Goal: Check status: Check status

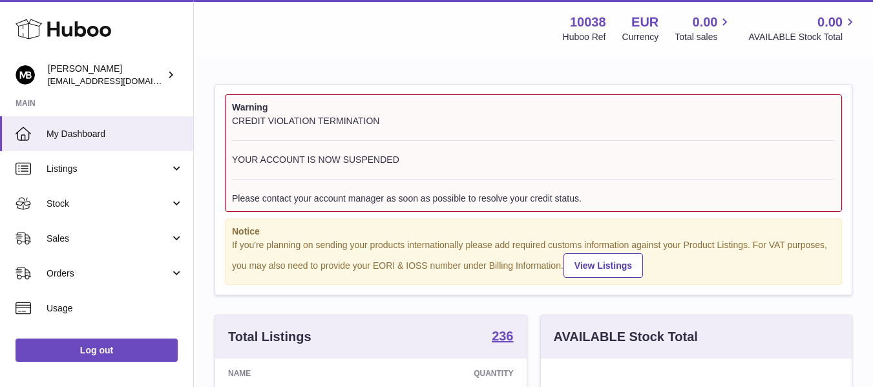
scroll to position [202, 311]
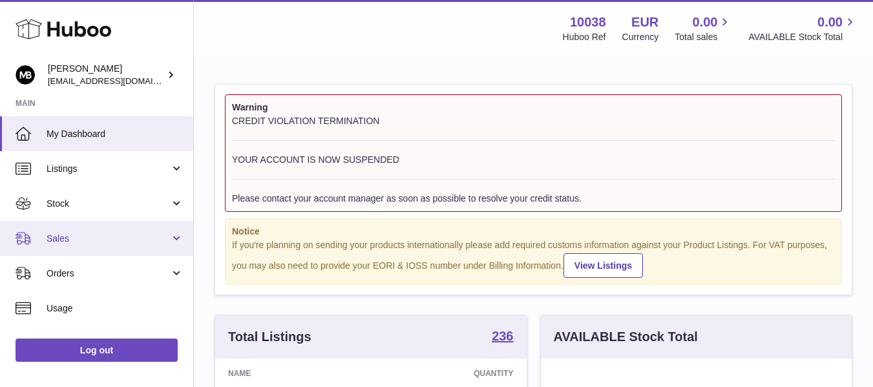
click at [67, 235] on span "Sales" at bounding box center [108, 239] width 123 height 12
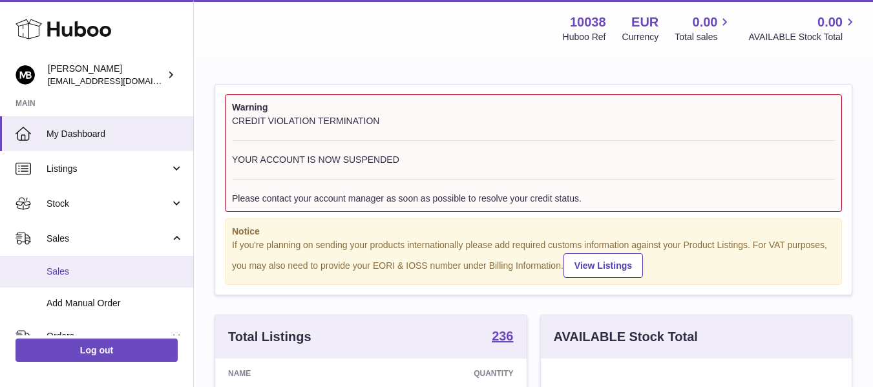
click at [68, 279] on link "Sales" at bounding box center [96, 272] width 193 height 32
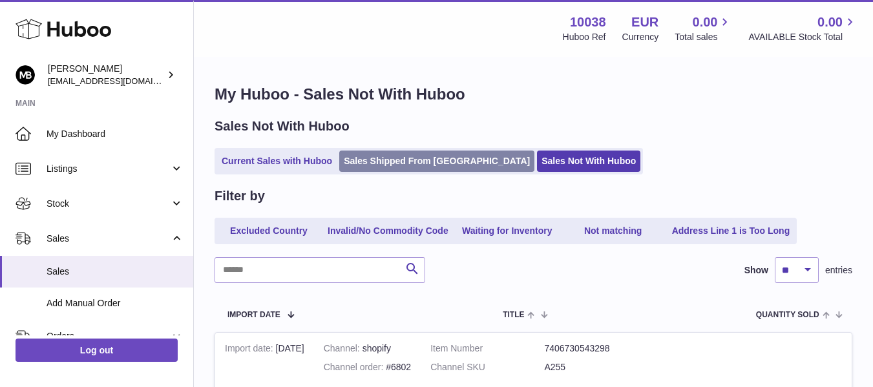
click at [391, 169] on link "Sales Shipped From [GEOGRAPHIC_DATA]" at bounding box center [436, 161] width 195 height 21
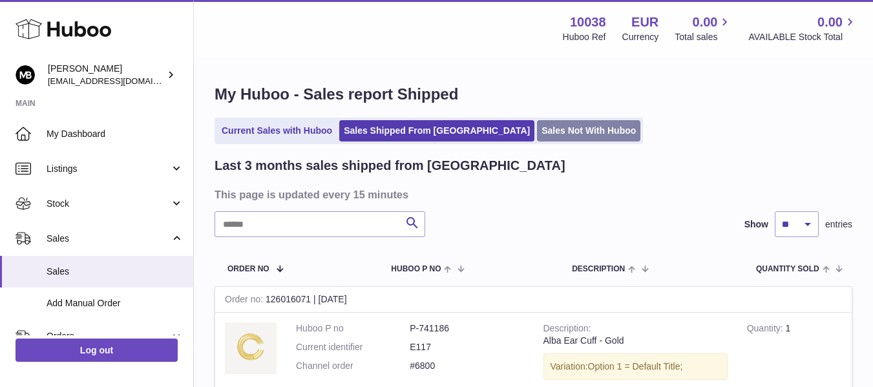
click at [537, 137] on link "Sales Not With Huboo" at bounding box center [588, 130] width 103 height 21
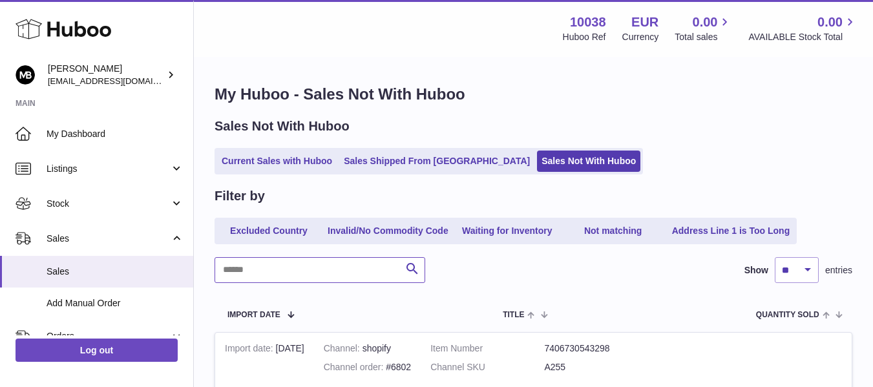
click at [334, 275] on input "text" at bounding box center [320, 270] width 211 height 26
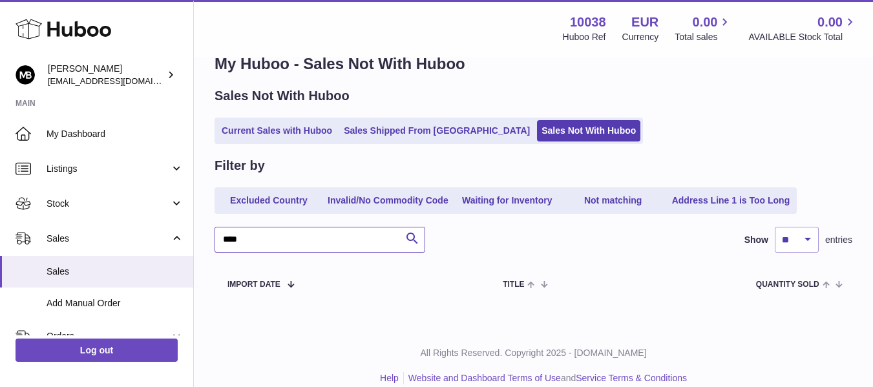
scroll to position [47, 0]
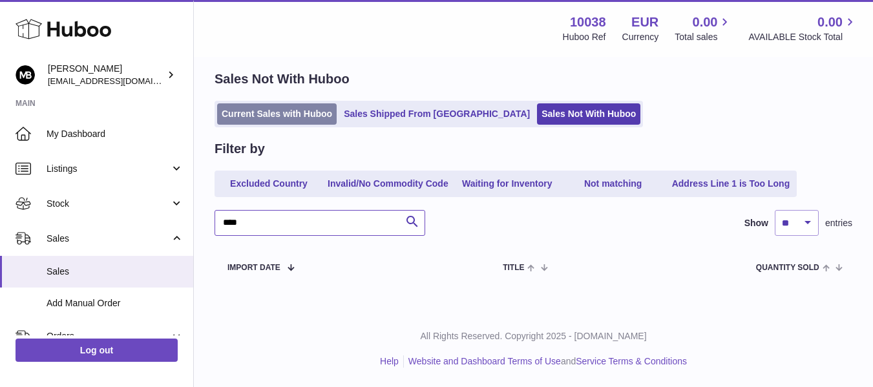
type input "****"
click at [296, 111] on link "Current Sales with Huboo" at bounding box center [277, 113] width 120 height 21
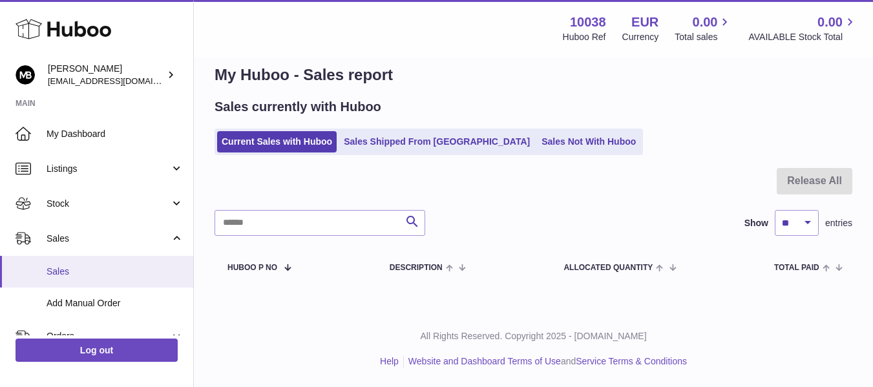
scroll to position [108, 0]
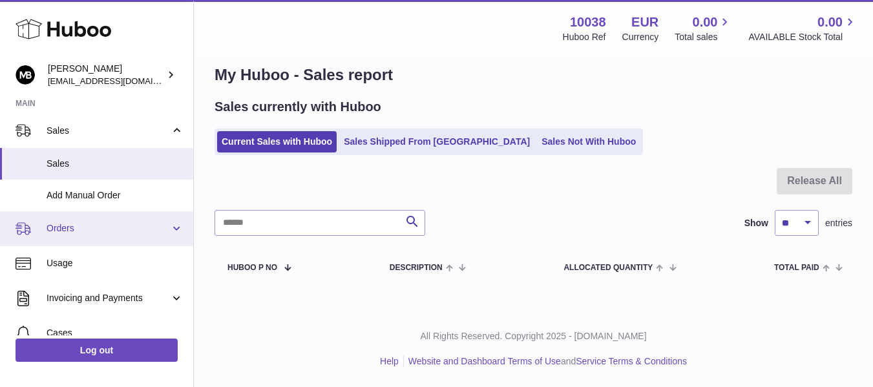
click at [91, 237] on link "Orders" at bounding box center [96, 228] width 193 height 35
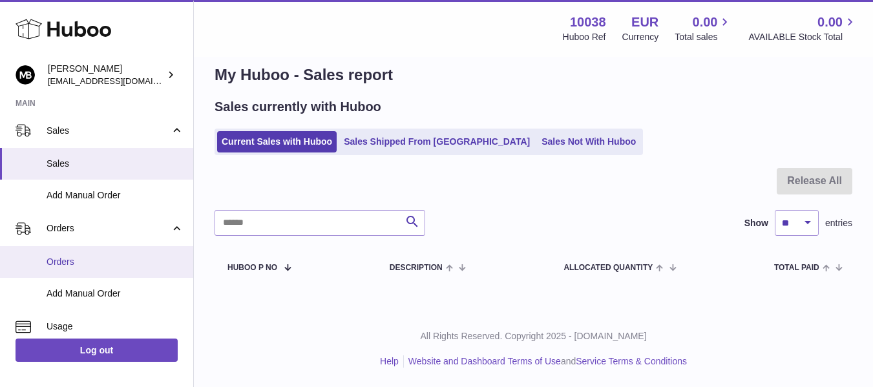
click at [73, 259] on span "Orders" at bounding box center [115, 262] width 137 height 12
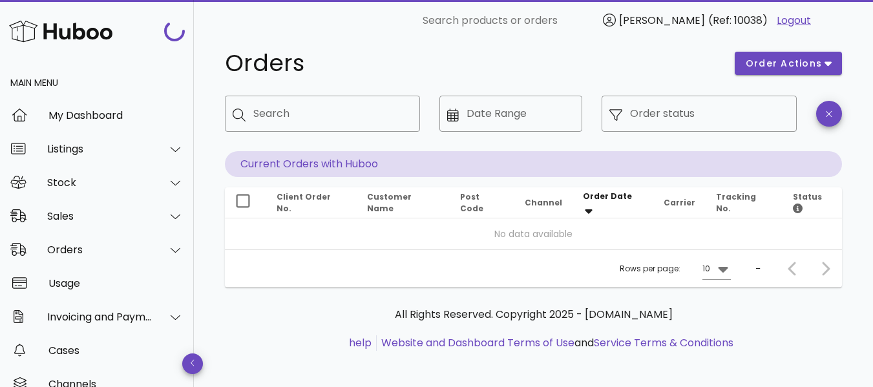
scroll to position [23, 0]
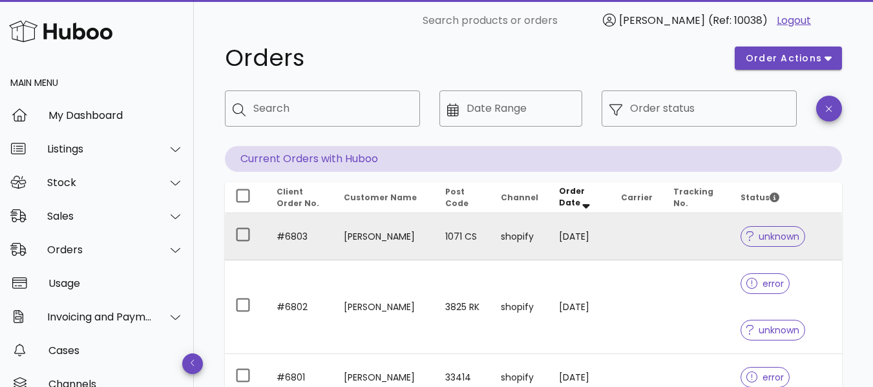
click at [774, 229] on span "unknown" at bounding box center [773, 236] width 65 height 21
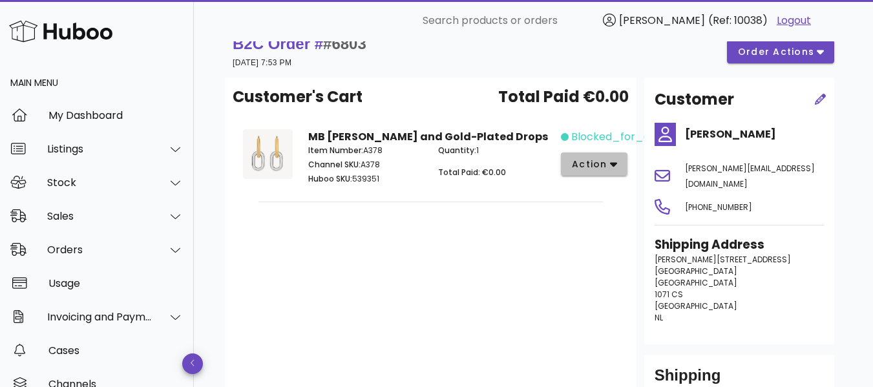
click at [602, 171] on span "action" at bounding box center [590, 165] width 36 height 14
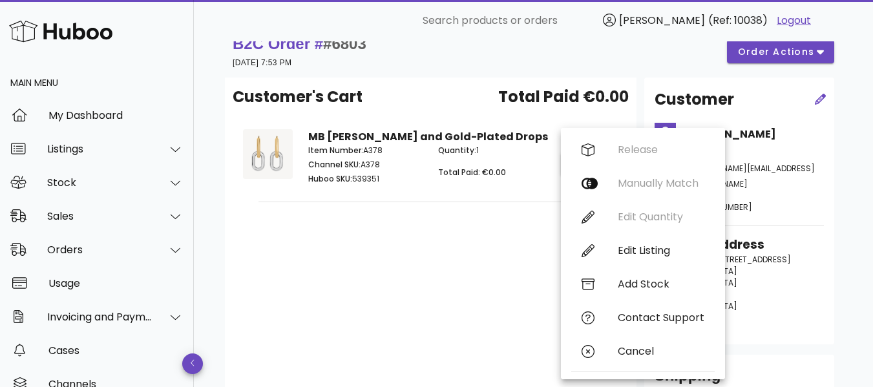
click at [523, 227] on div "Customer's Cart Total Paid €0.00 MB Lauren Silver and Gold-Plated Drops Item Nu…" at bounding box center [431, 255] width 412 height 355
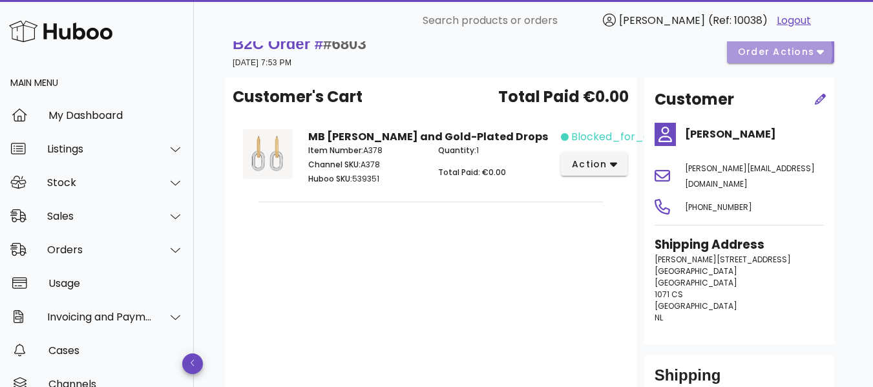
click at [760, 54] on span "order actions" at bounding box center [777, 52] width 78 height 14
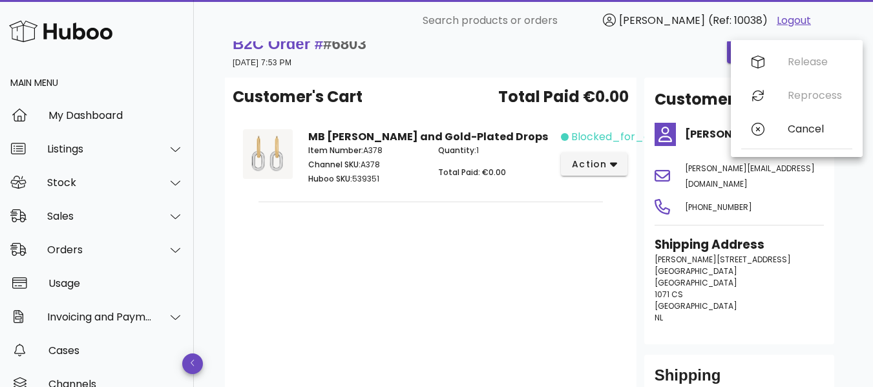
click at [676, 62] on div "B2C Order # #6803 08 October 2025 at 7:53 PM order actions" at bounding box center [534, 52] width 602 height 36
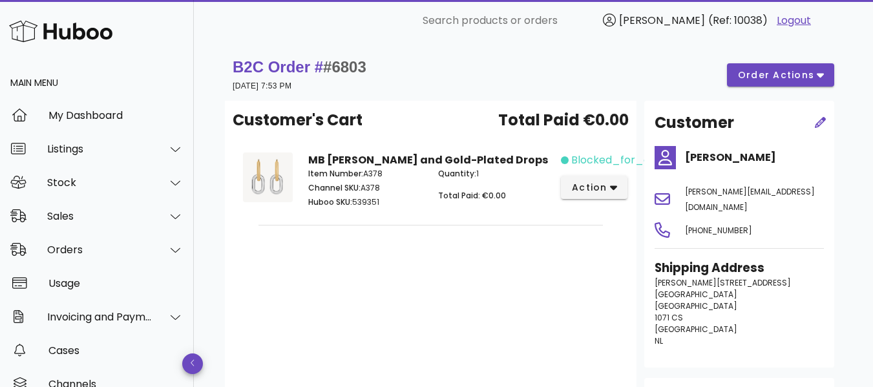
click at [592, 200] on div "blocked_for_credit action" at bounding box center [593, 182] width 65 height 75
click at [593, 158] on span "blocked_for_credit" at bounding box center [623, 161] width 103 height 16
drag, startPoint x: 588, startPoint y: 158, endPoint x: 599, endPoint y: 156, distance: 11.8
click at [592, 156] on span "blocked_for_credit" at bounding box center [623, 161] width 103 height 16
click at [599, 156] on span "blocked_for_credit" at bounding box center [623, 161] width 103 height 16
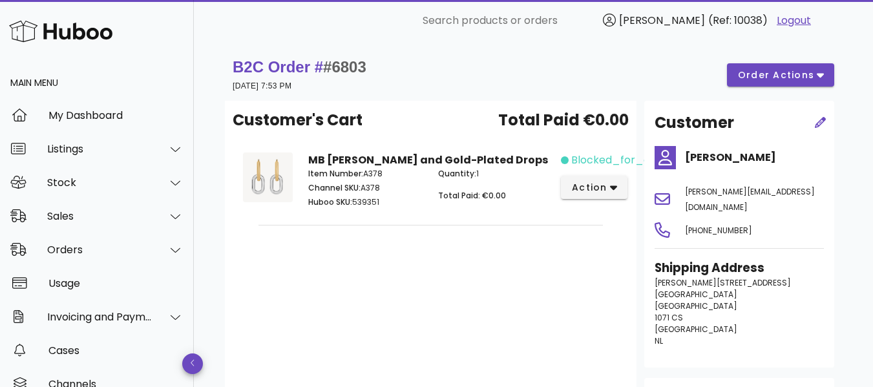
click at [599, 156] on span "blocked_for_credit" at bounding box center [623, 161] width 103 height 16
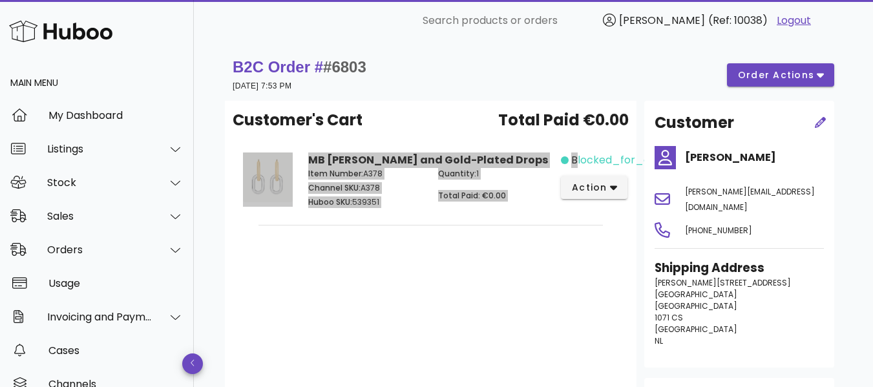
click at [599, 156] on span "blocked_for_credit" at bounding box center [623, 161] width 103 height 16
copy div "MB Lauren Silver and Gold-Plated Drops Item Number: A378 Channel SKU: A378 Hubo…"
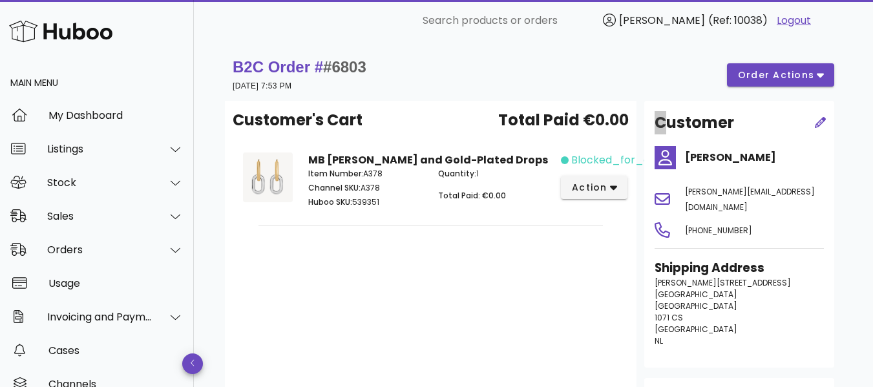
drag, startPoint x: 648, startPoint y: 112, endPoint x: 672, endPoint y: 117, distance: 24.5
click at [670, 115] on div "Customer" at bounding box center [724, 122] width 155 height 39
click at [379, 312] on div "Customer's Cart Total Paid €0.00 MB Lauren Silver and Gold-Plated Drops Item Nu…" at bounding box center [431, 278] width 412 height 355
click at [597, 192] on span "action" at bounding box center [590, 188] width 36 height 14
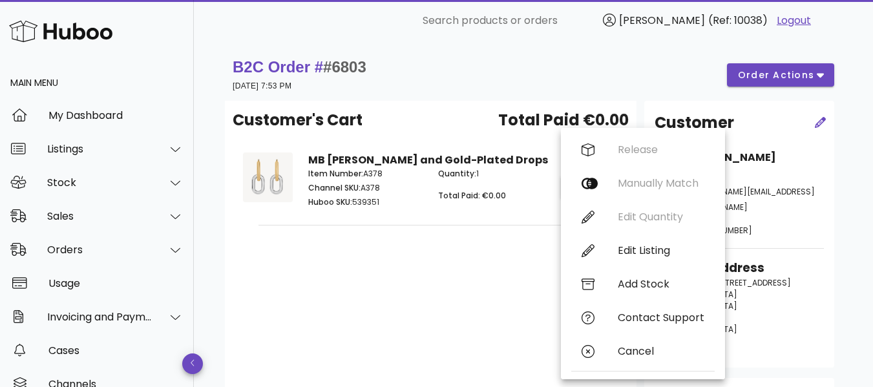
click at [476, 279] on div "Customer's Cart Total Paid €0.00 MB Lauren Silver and Gold-Plated Drops Item Nu…" at bounding box center [431, 278] width 412 height 355
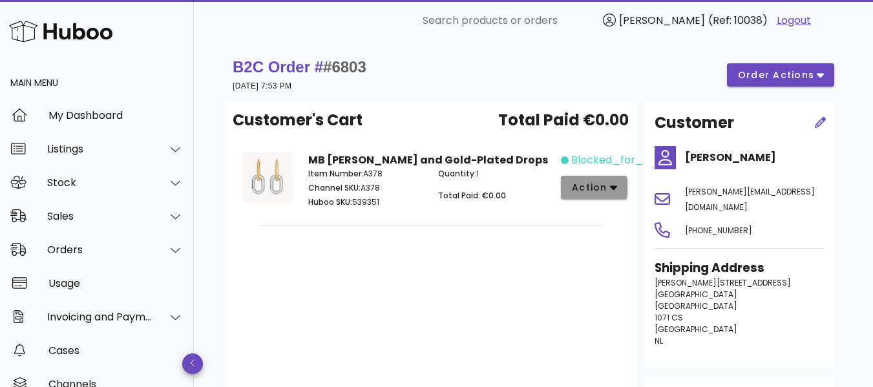
click at [594, 191] on span "action" at bounding box center [590, 188] width 36 height 14
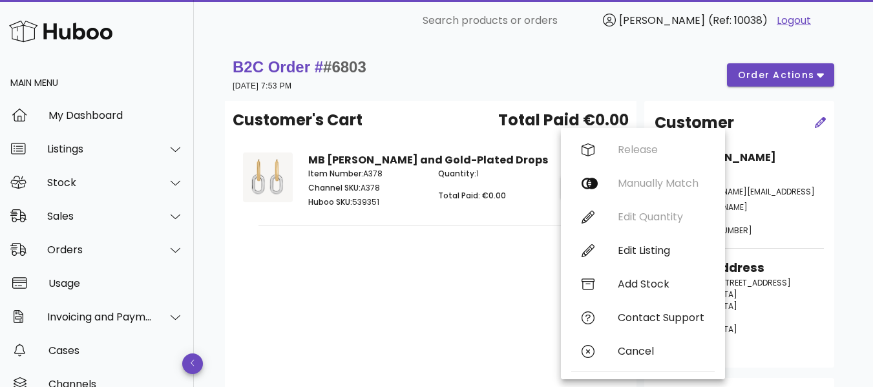
click at [445, 288] on div "Customer's Cart Total Paid €0.00 MB Lauren Silver and Gold-Plated Drops Item Nu…" at bounding box center [431, 278] width 412 height 355
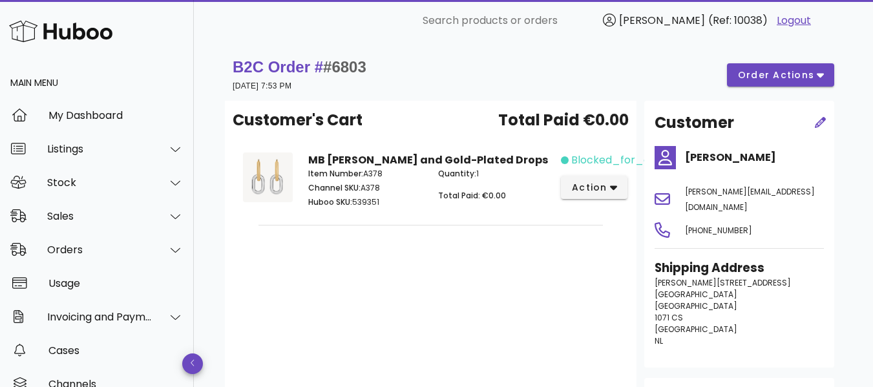
click at [345, 65] on span "#6803" at bounding box center [344, 66] width 43 height 17
copy span "6803"
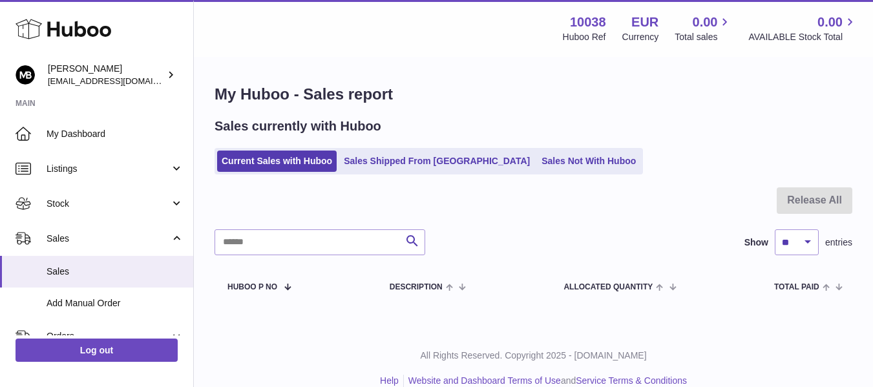
click at [522, 176] on div "My Huboo - Sales report Sales currently with Huboo Current Sales with Huboo Sal…" at bounding box center [533, 194] width 679 height 272
click at [537, 162] on link "Sales Not With Huboo" at bounding box center [588, 161] width 103 height 21
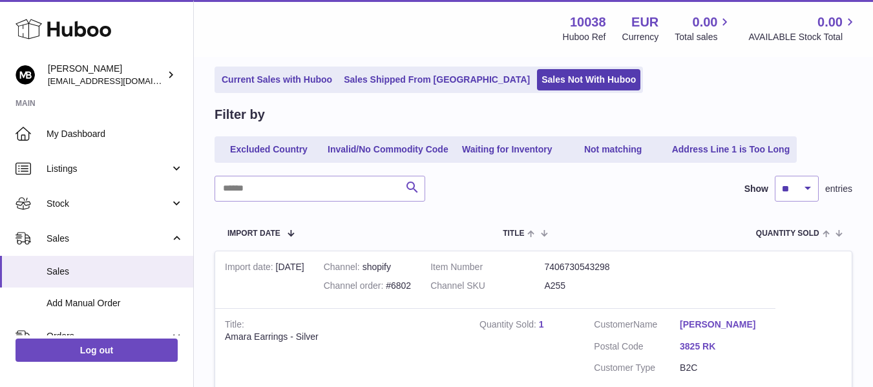
scroll to position [108, 0]
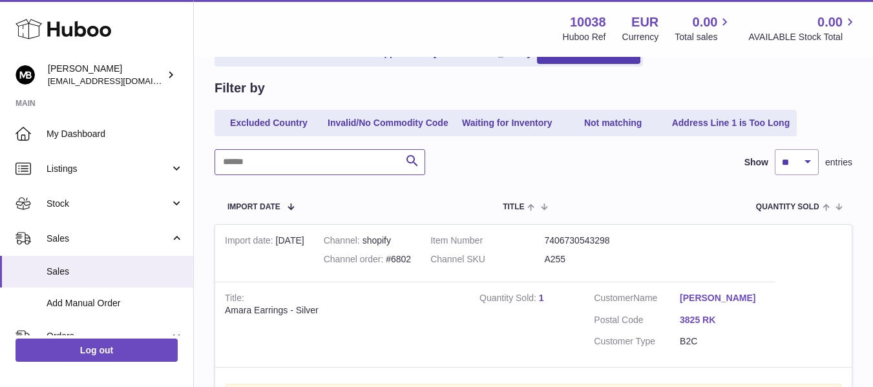
click at [322, 158] on input "text" at bounding box center [320, 162] width 211 height 26
paste input "****"
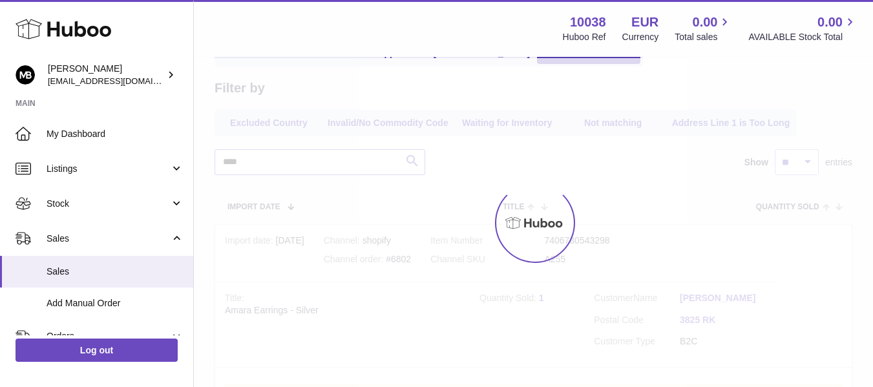
type input "****"
click at [412, 162] on div at bounding box center [533, 222] width 679 height 329
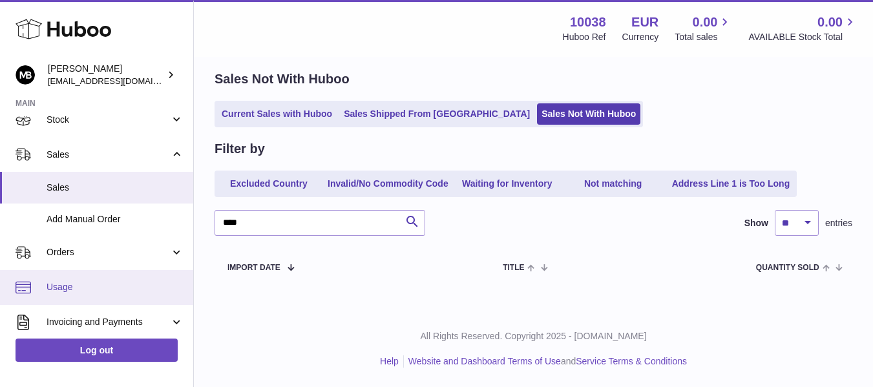
scroll to position [108, 0]
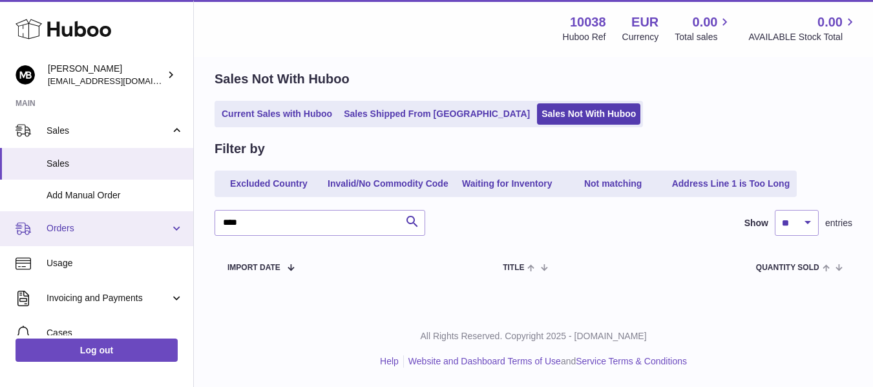
click at [103, 229] on span "Orders" at bounding box center [108, 228] width 123 height 12
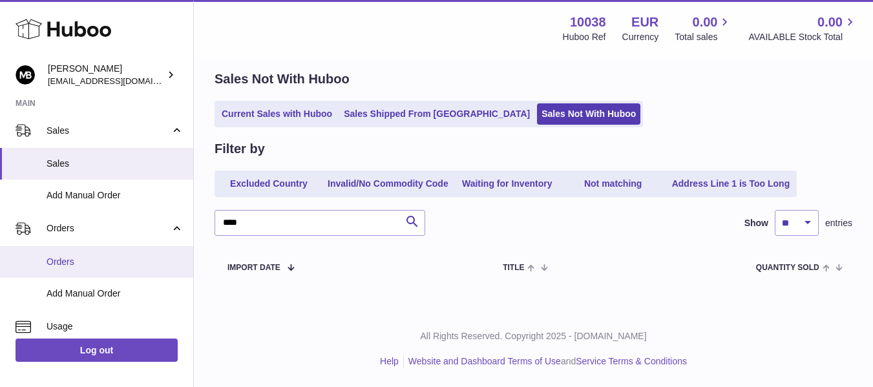
click at [72, 263] on span "Orders" at bounding box center [115, 262] width 137 height 12
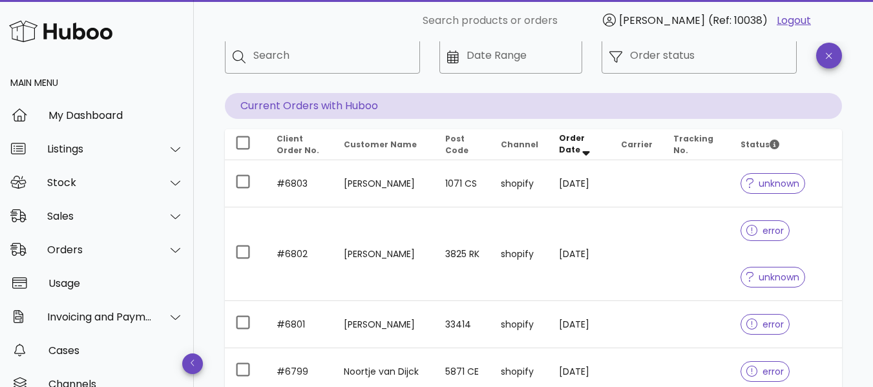
scroll to position [108, 0]
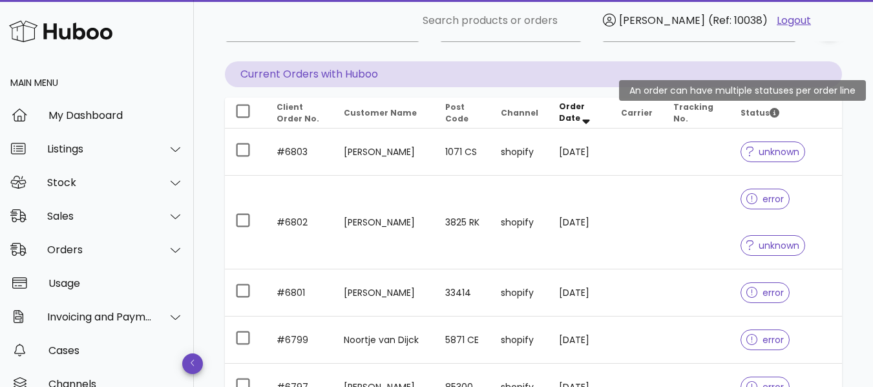
click at [770, 114] on icon "Status" at bounding box center [775, 113] width 10 height 10
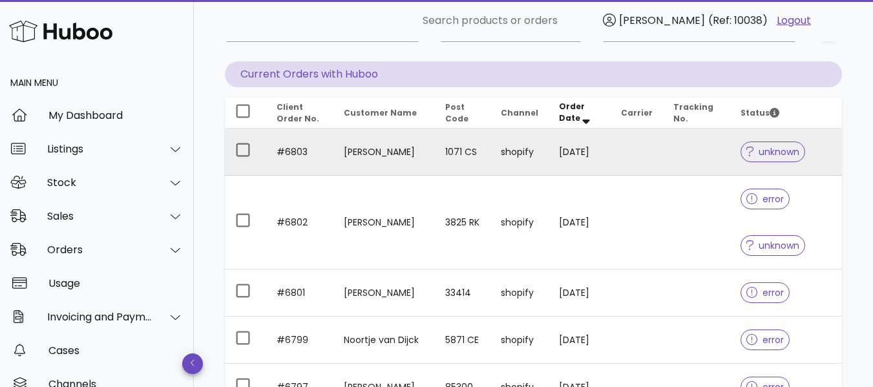
click at [747, 156] on icon at bounding box center [750, 152] width 7 height 12
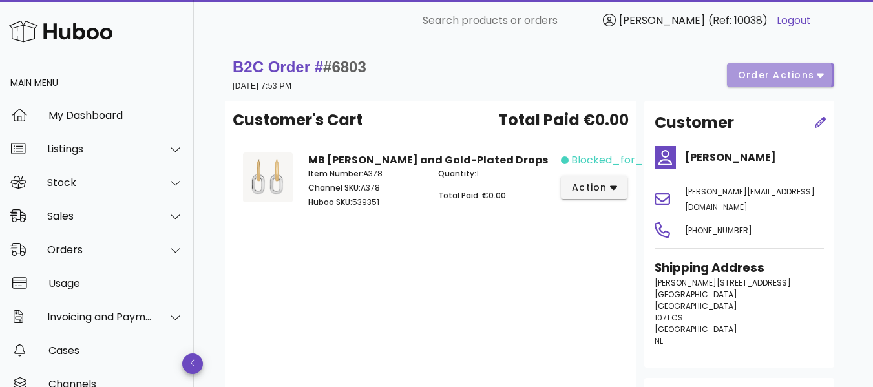
click at [766, 72] on span "order actions" at bounding box center [777, 76] width 78 height 14
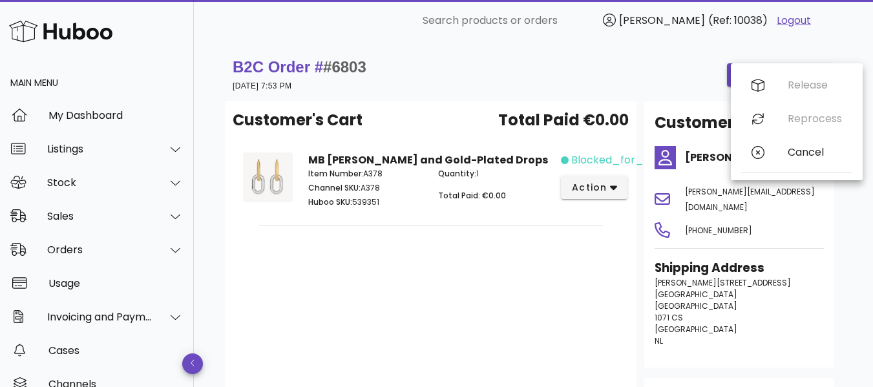
click at [791, 78] on div "Release Reprocess Cancel" at bounding box center [797, 122] width 111 height 107
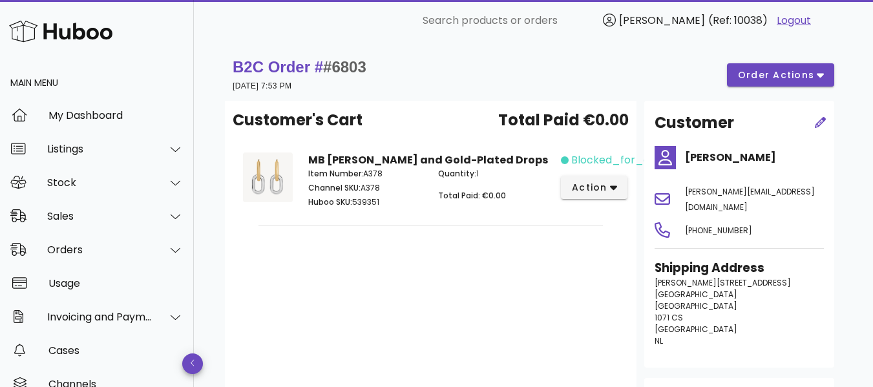
click at [678, 80] on div "B2C Order # #6803 [DATE] 7:53 PM order actions" at bounding box center [534, 75] width 602 height 36
click at [604, 186] on span "action" at bounding box center [590, 188] width 36 height 14
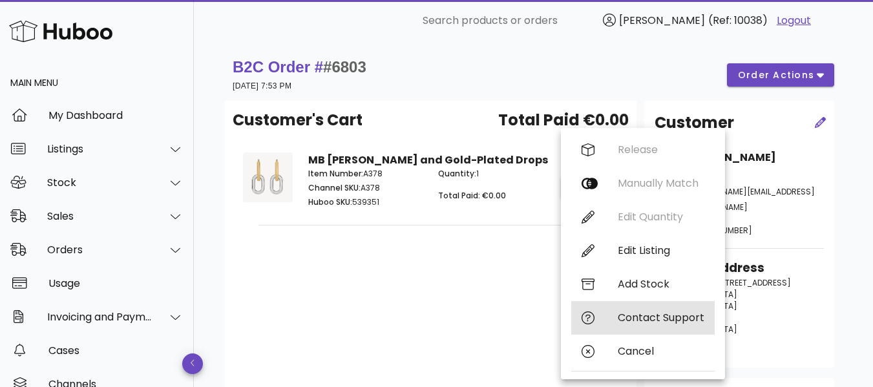
click at [641, 319] on div "Contact Support" at bounding box center [661, 318] width 87 height 12
